Goal: Information Seeking & Learning: Learn about a topic

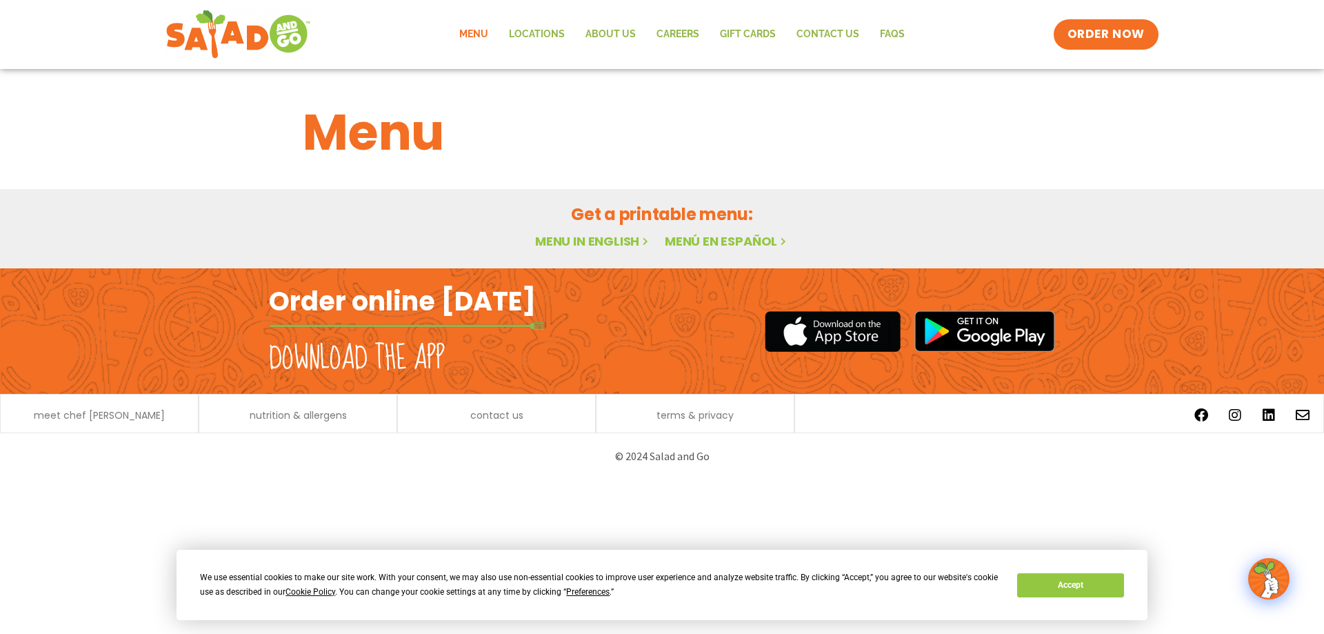
click at [561, 243] on link "Menu in English" at bounding box center [593, 240] width 116 height 17
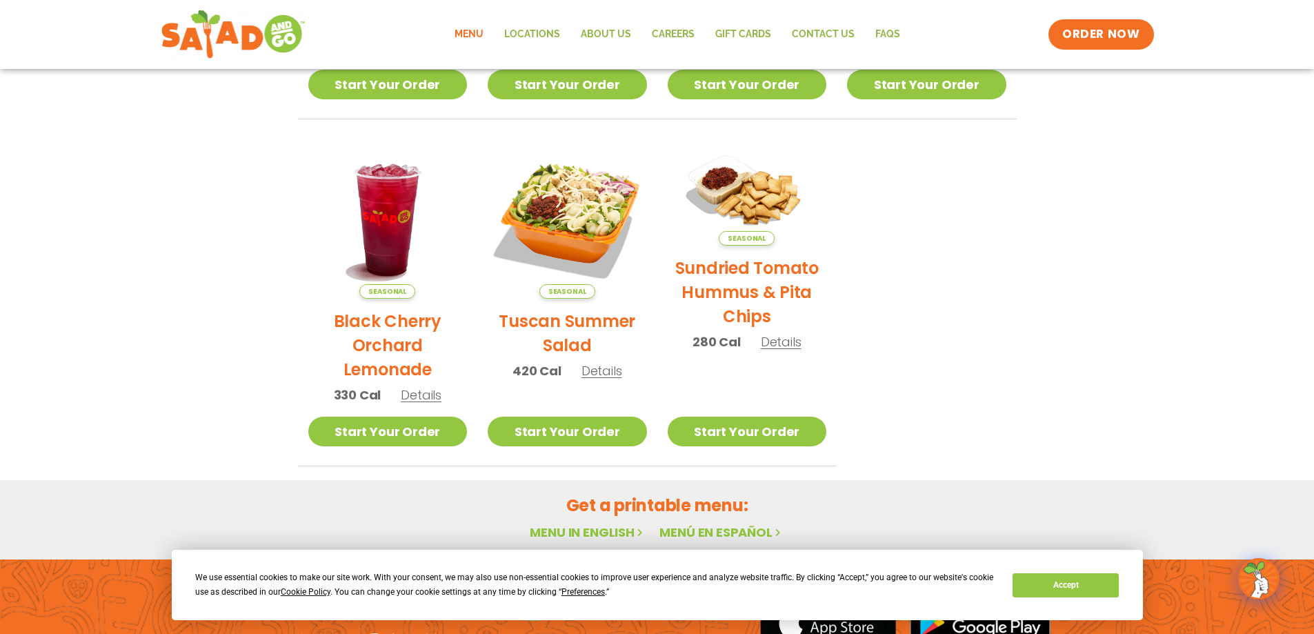
scroll to position [734, 0]
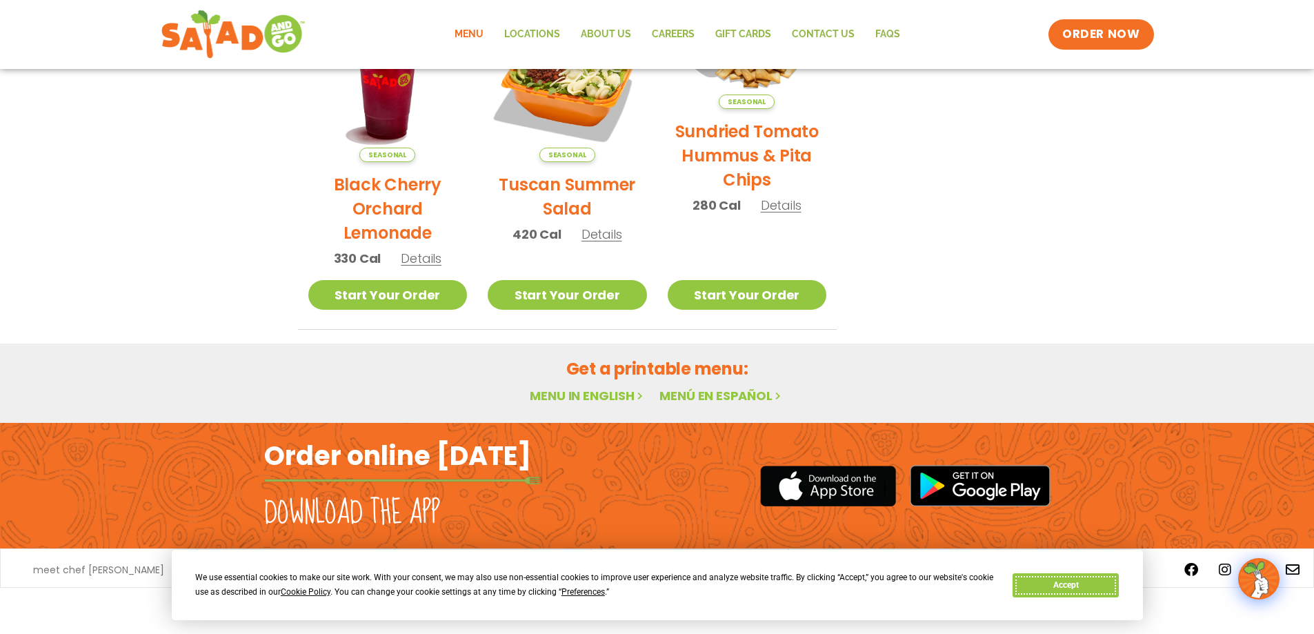
click at [1070, 581] on button "Accept" at bounding box center [1065, 585] width 106 height 24
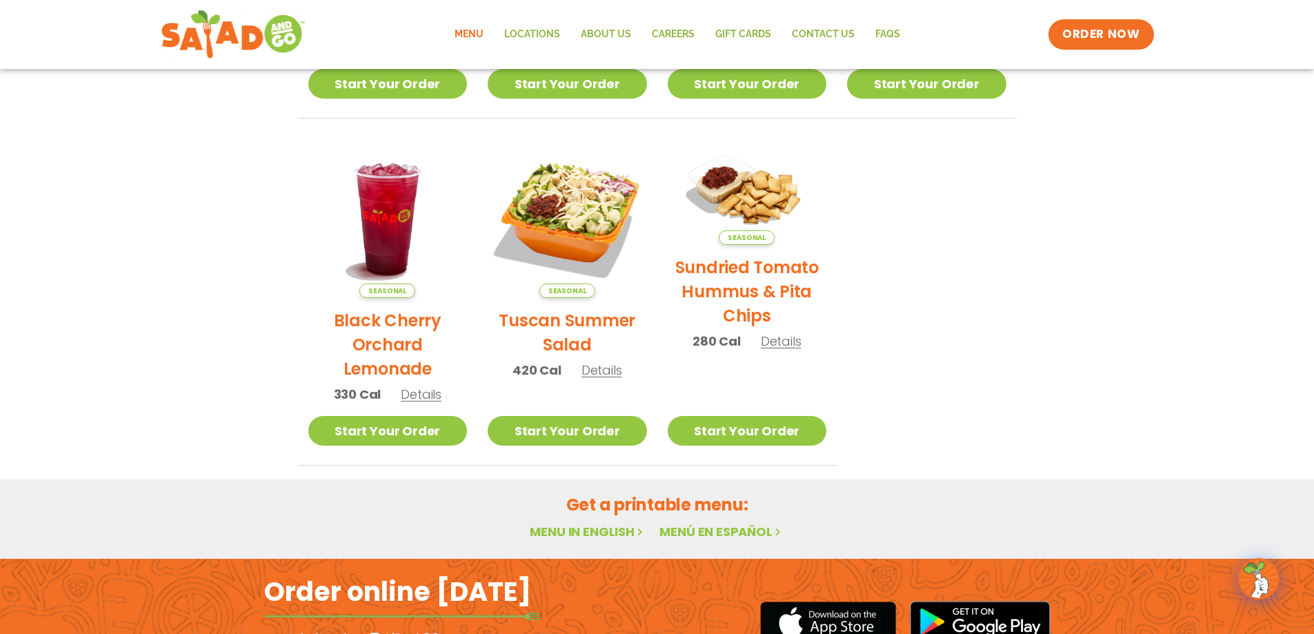
scroll to position [389, 0]
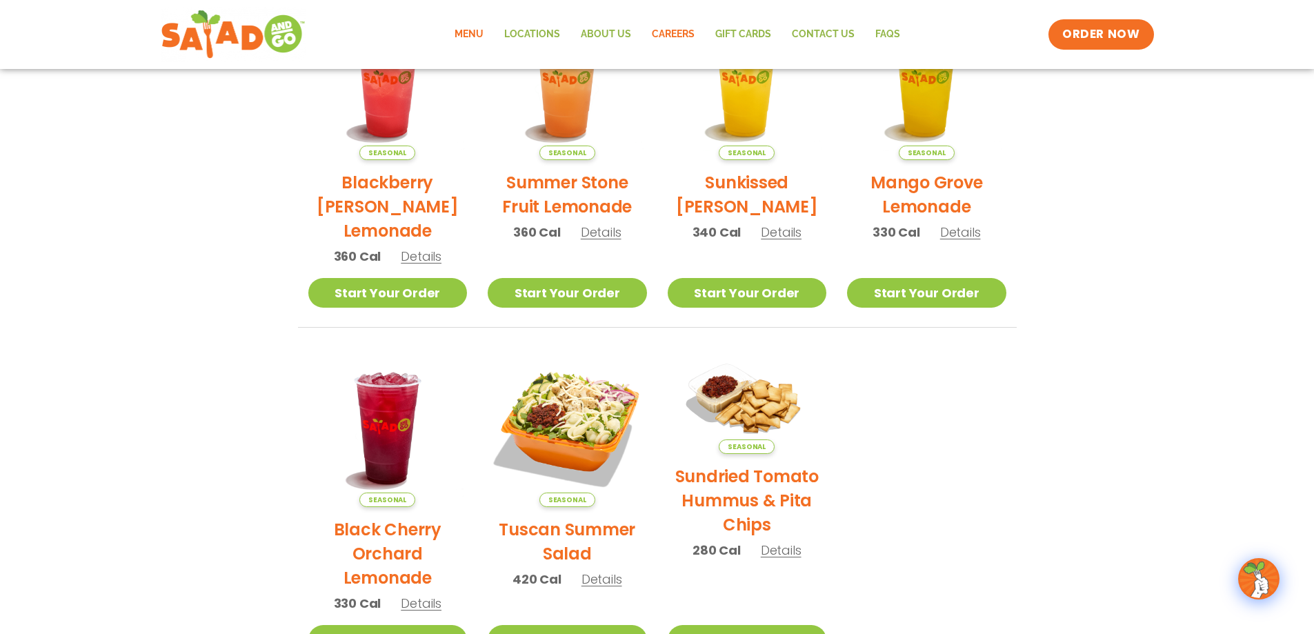
click at [651, 25] on link "Careers" at bounding box center [672, 35] width 63 height 32
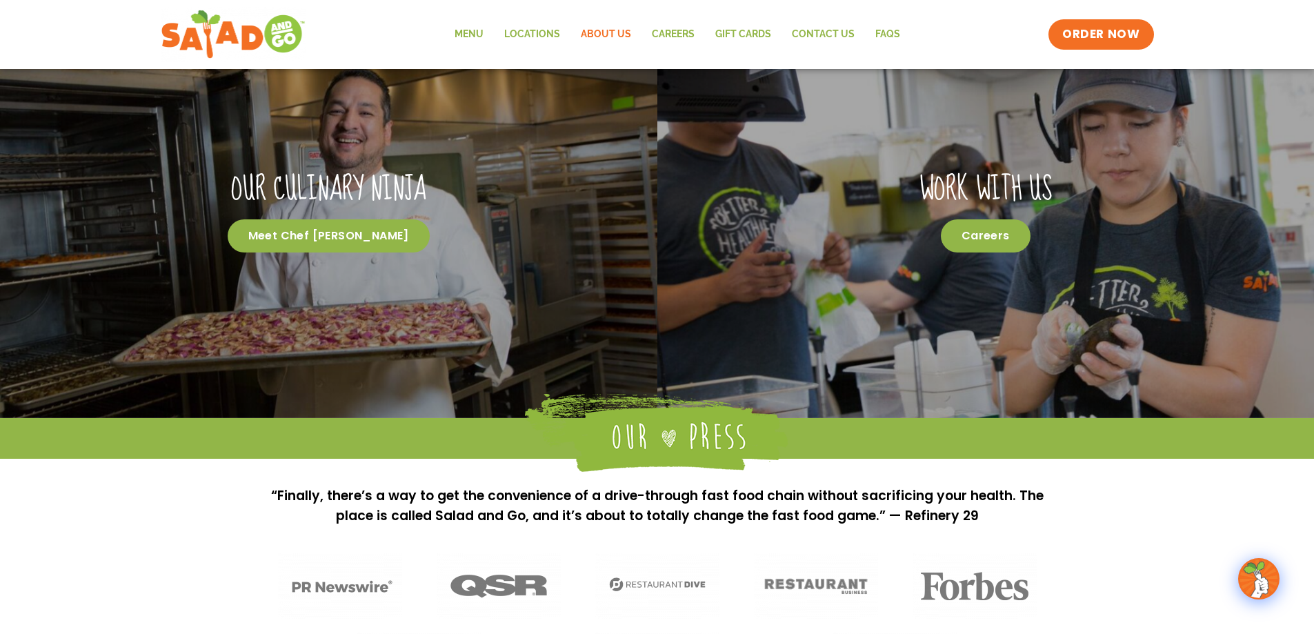
scroll to position [1099, 0]
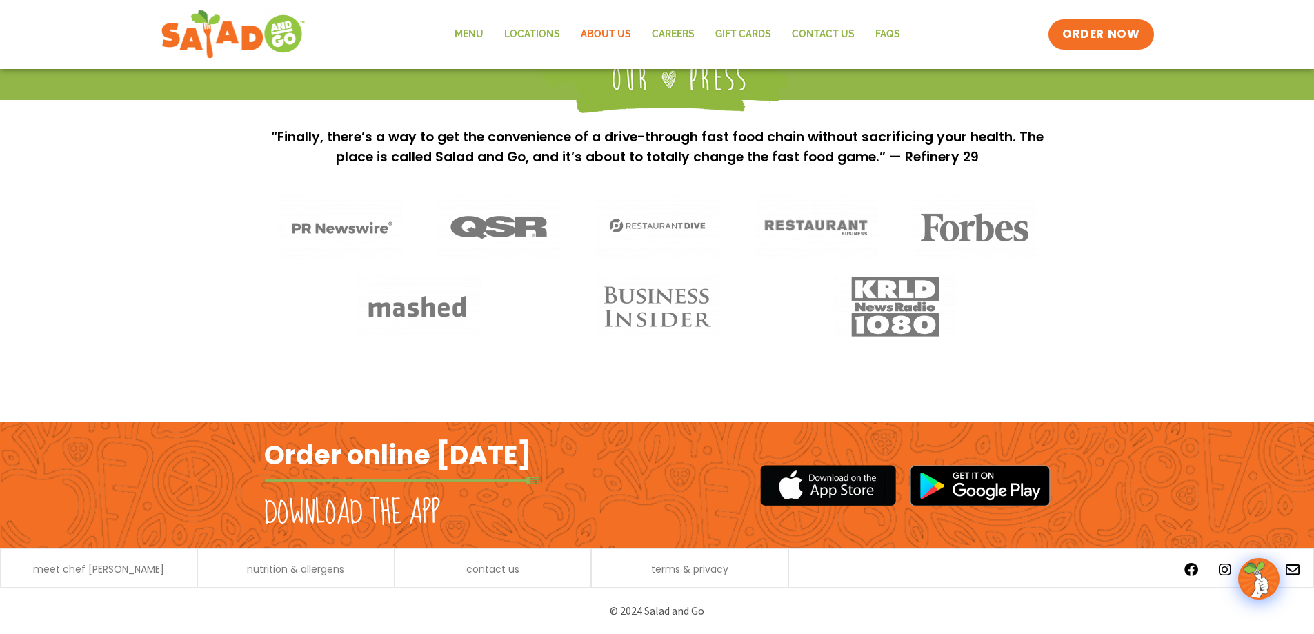
click at [870, 495] on img at bounding box center [828, 485] width 136 height 45
click at [454, 32] on link "Menu" at bounding box center [469, 35] width 50 height 32
